Goal: Transaction & Acquisition: Download file/media

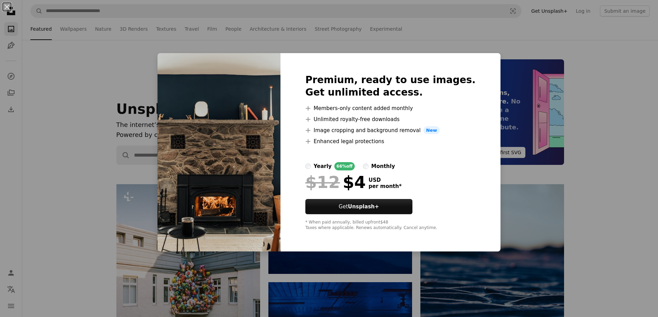
scroll to position [3739, 0]
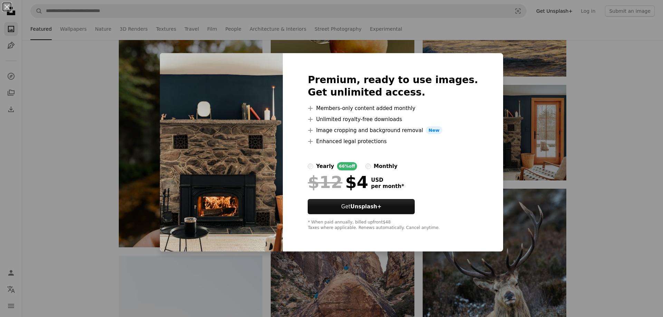
click at [509, 145] on div "An X shape Premium, ready to use images. Get unlimited access. A plus sign Memb…" at bounding box center [331, 158] width 663 height 317
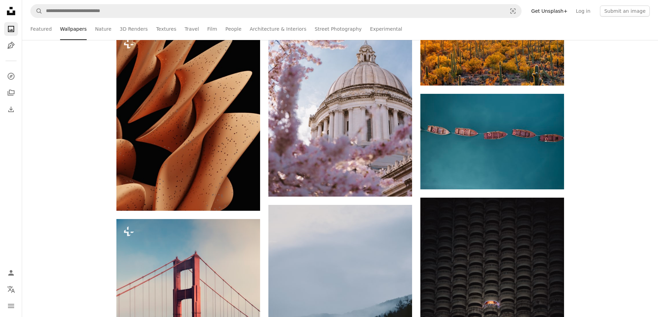
scroll to position [33515, 0]
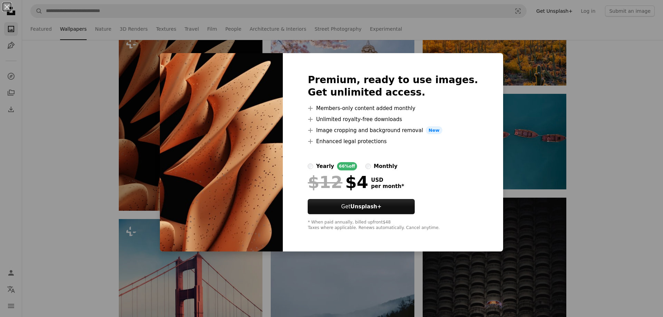
click at [94, 183] on div "An X shape Premium, ready to use images. Get unlimited access. A plus sign Memb…" at bounding box center [331, 158] width 663 height 317
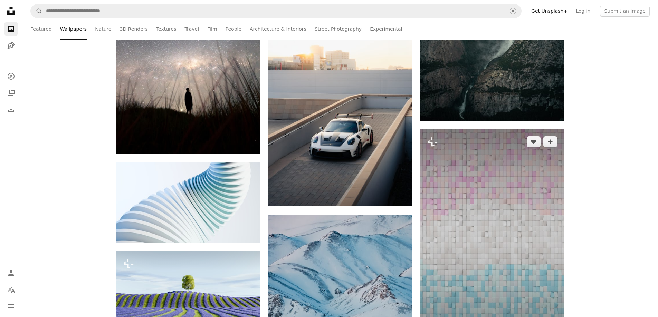
scroll to position [34895, 0]
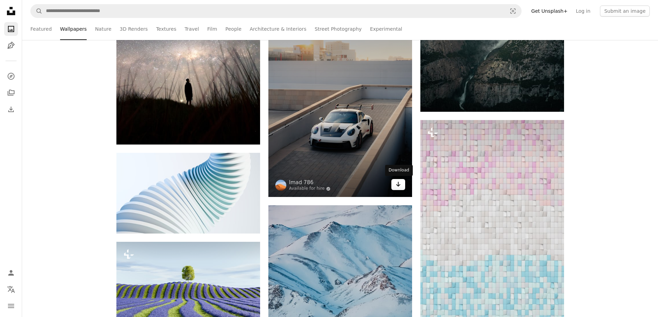
click at [398, 185] on icon "Download" at bounding box center [398, 184] width 4 height 5
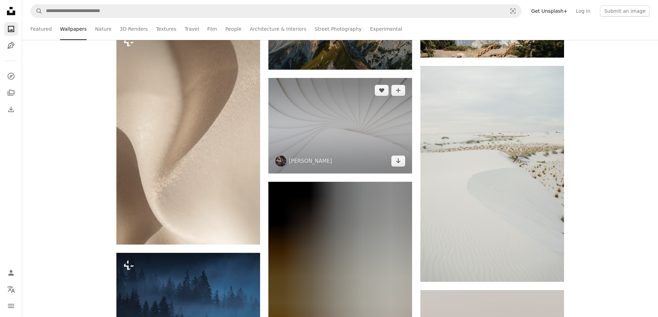
scroll to position [35988, 0]
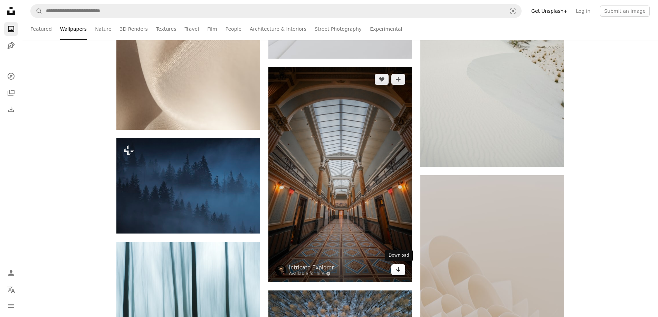
click at [404, 273] on link "Arrow pointing down" at bounding box center [398, 269] width 14 height 11
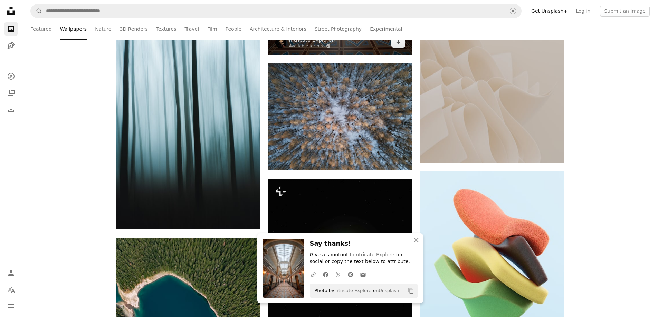
scroll to position [36218, 0]
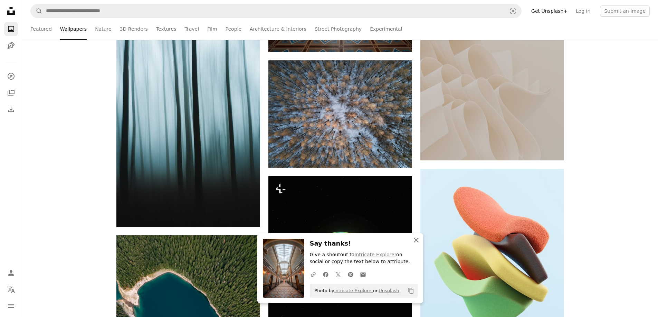
click at [415, 239] on icon "button" at bounding box center [416, 240] width 5 height 5
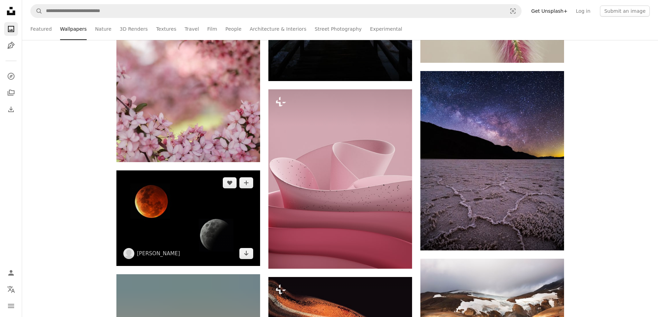
scroll to position [37196, 0]
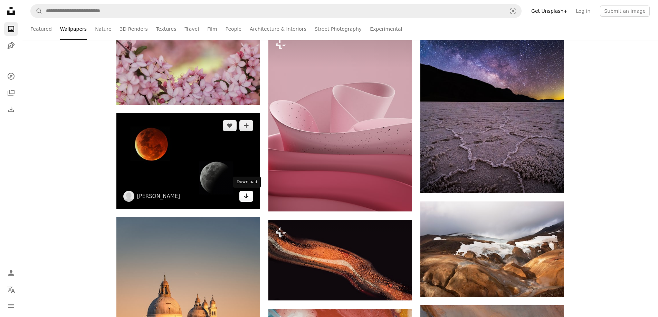
click at [244, 196] on icon "Arrow pointing down" at bounding box center [246, 196] width 6 height 8
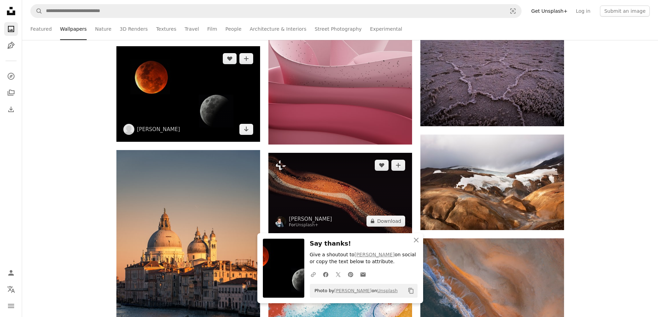
scroll to position [37312, 0]
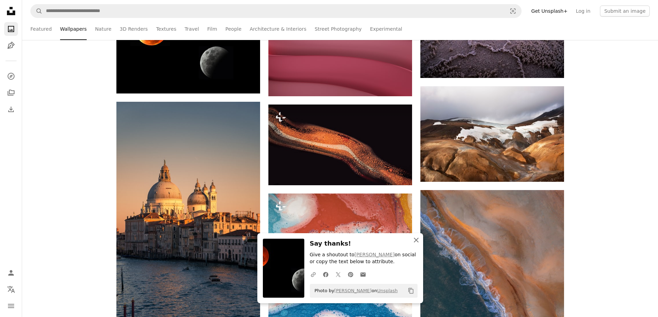
click at [415, 241] on icon "button" at bounding box center [416, 240] width 5 height 5
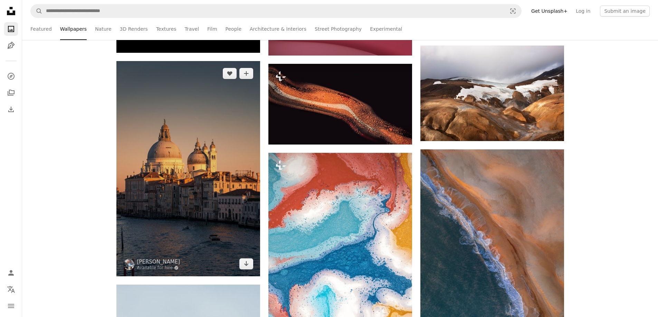
scroll to position [37369, 0]
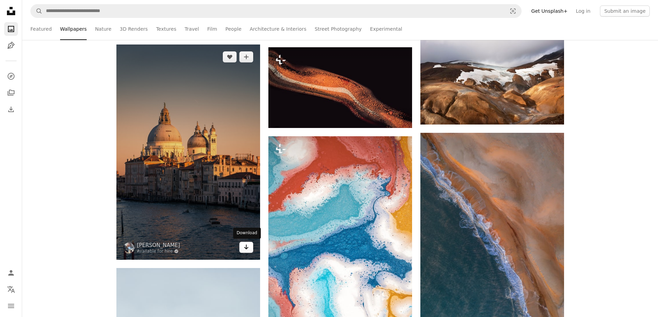
click at [243, 247] on icon "Arrow pointing down" at bounding box center [246, 247] width 6 height 8
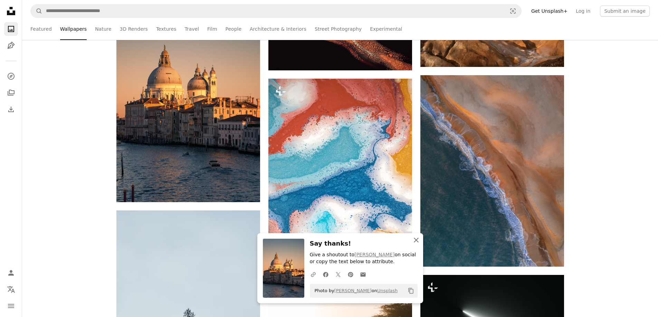
click at [414, 239] on icon "button" at bounding box center [416, 240] width 5 height 5
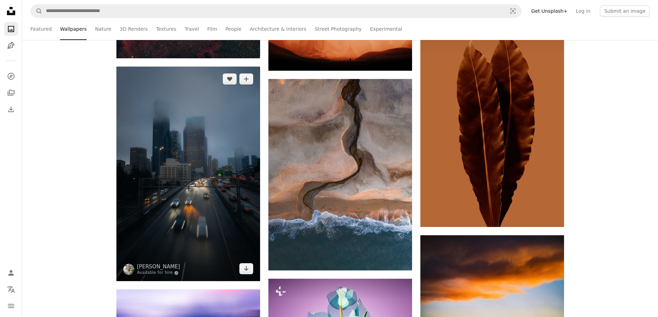
scroll to position [40361, 0]
